Goal: Navigation & Orientation: Find specific page/section

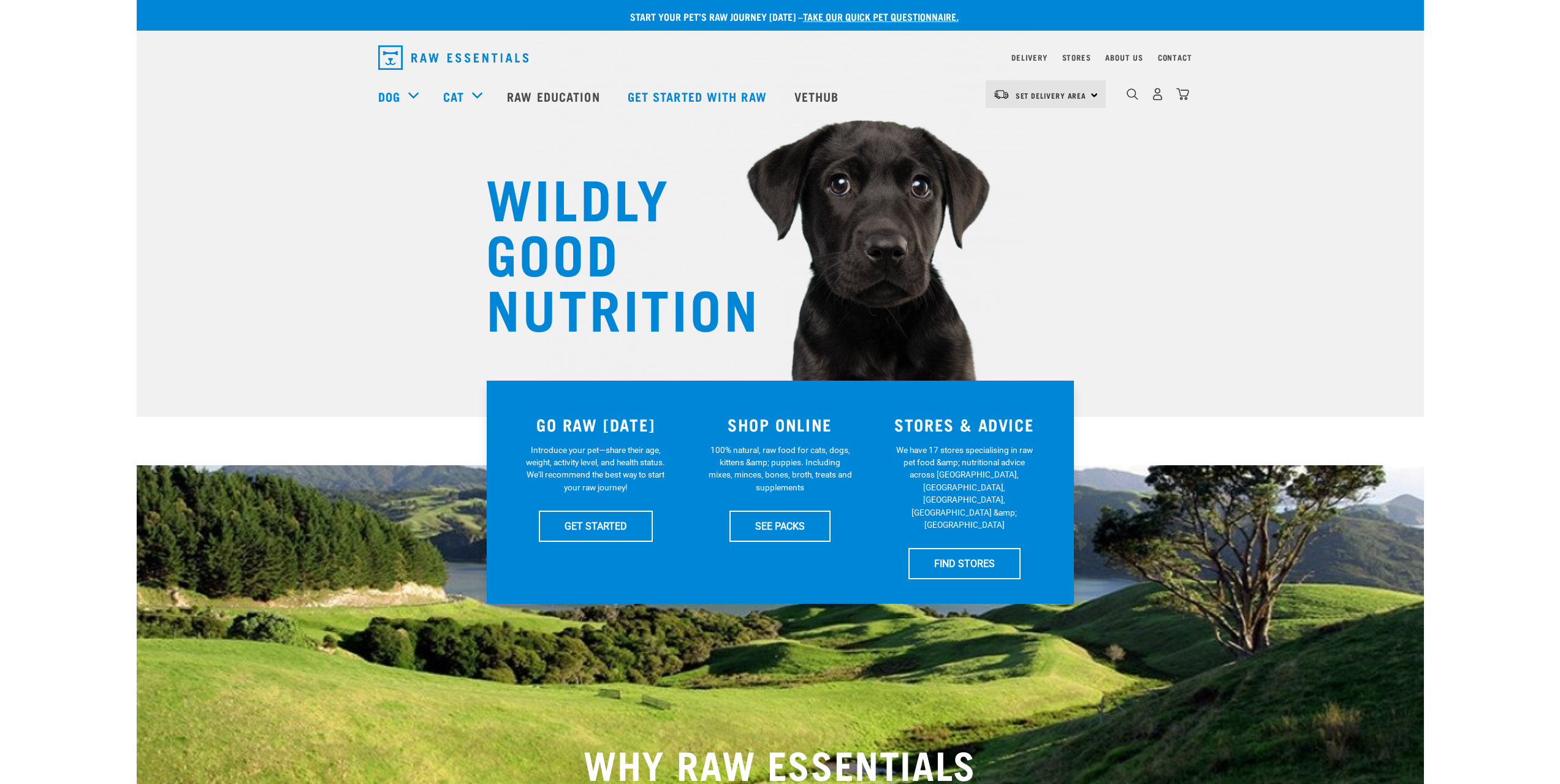
click at [1075, 49] on nav "Delivery Stores About Us Contact" at bounding box center [780, 58] width 824 height 35
click at [1075, 60] on link "Stores" at bounding box center [1076, 57] width 29 height 4
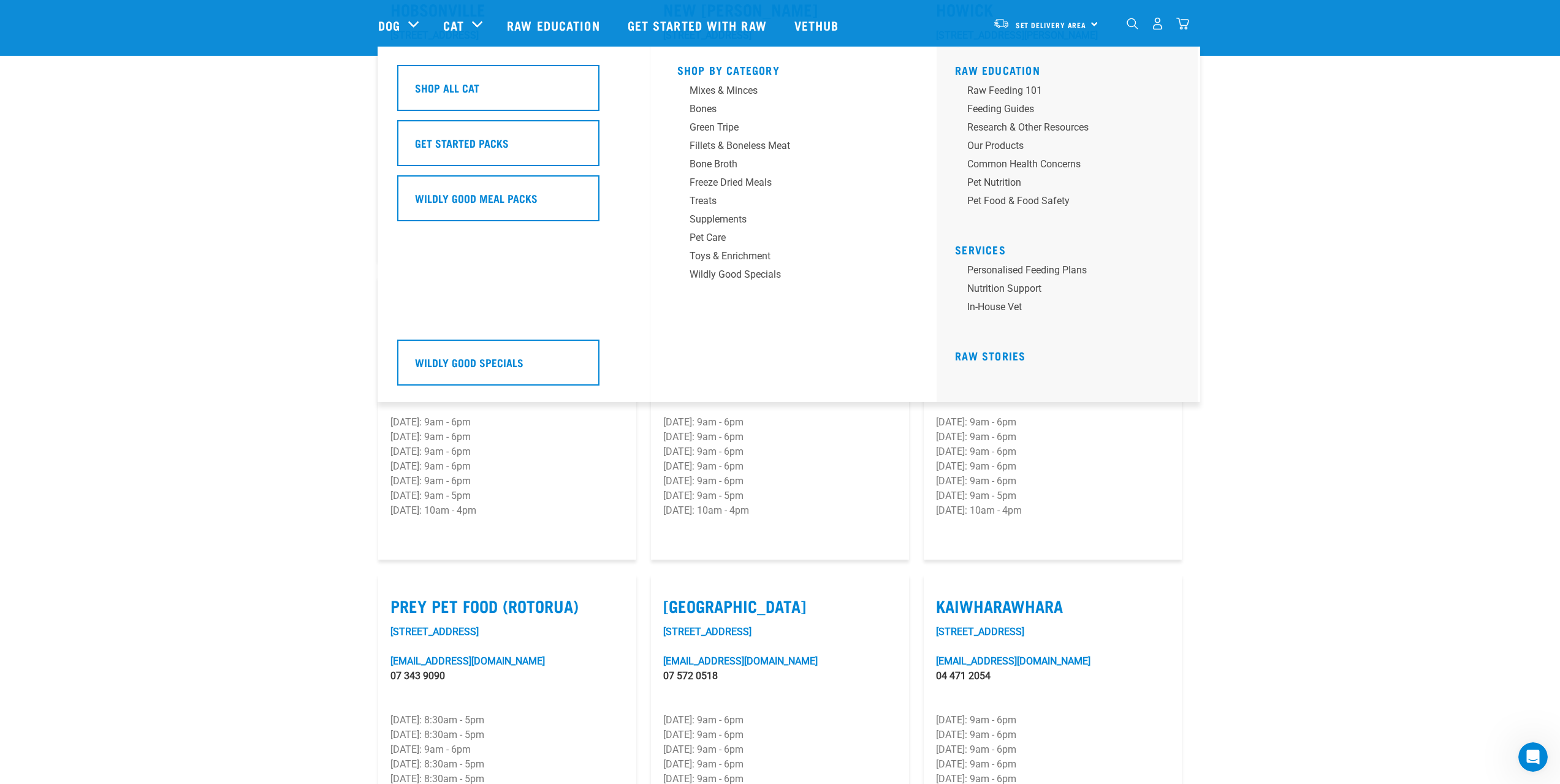
scroll to position [1041, 0]
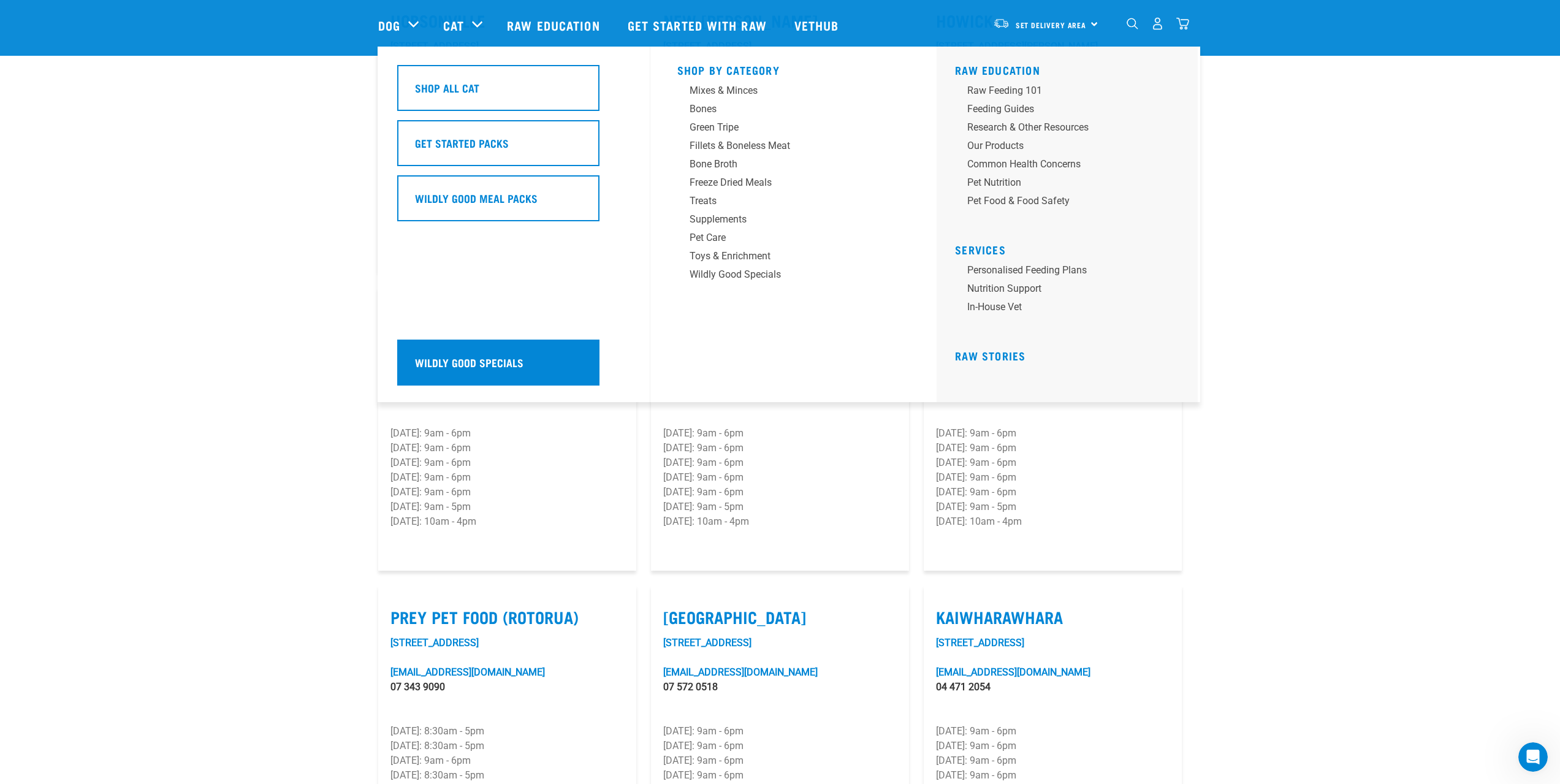
click at [475, 364] on h5 "Wildly Good Specials" at bounding box center [469, 362] width 109 height 16
